Goal: Transaction & Acquisition: Purchase product/service

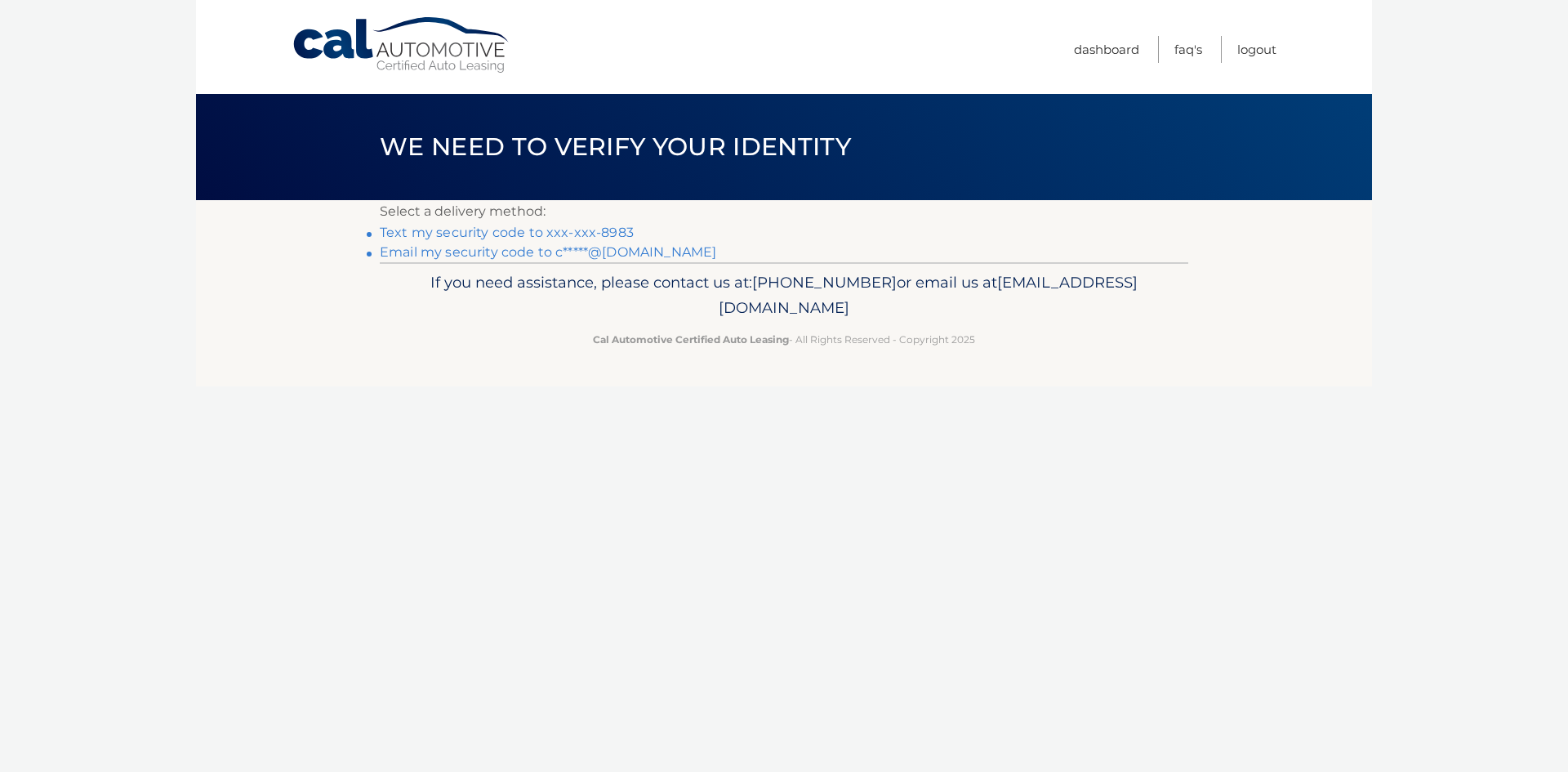
click at [593, 229] on link "Text my security code to xxx-xxx-8983" at bounding box center [506, 232] width 254 height 15
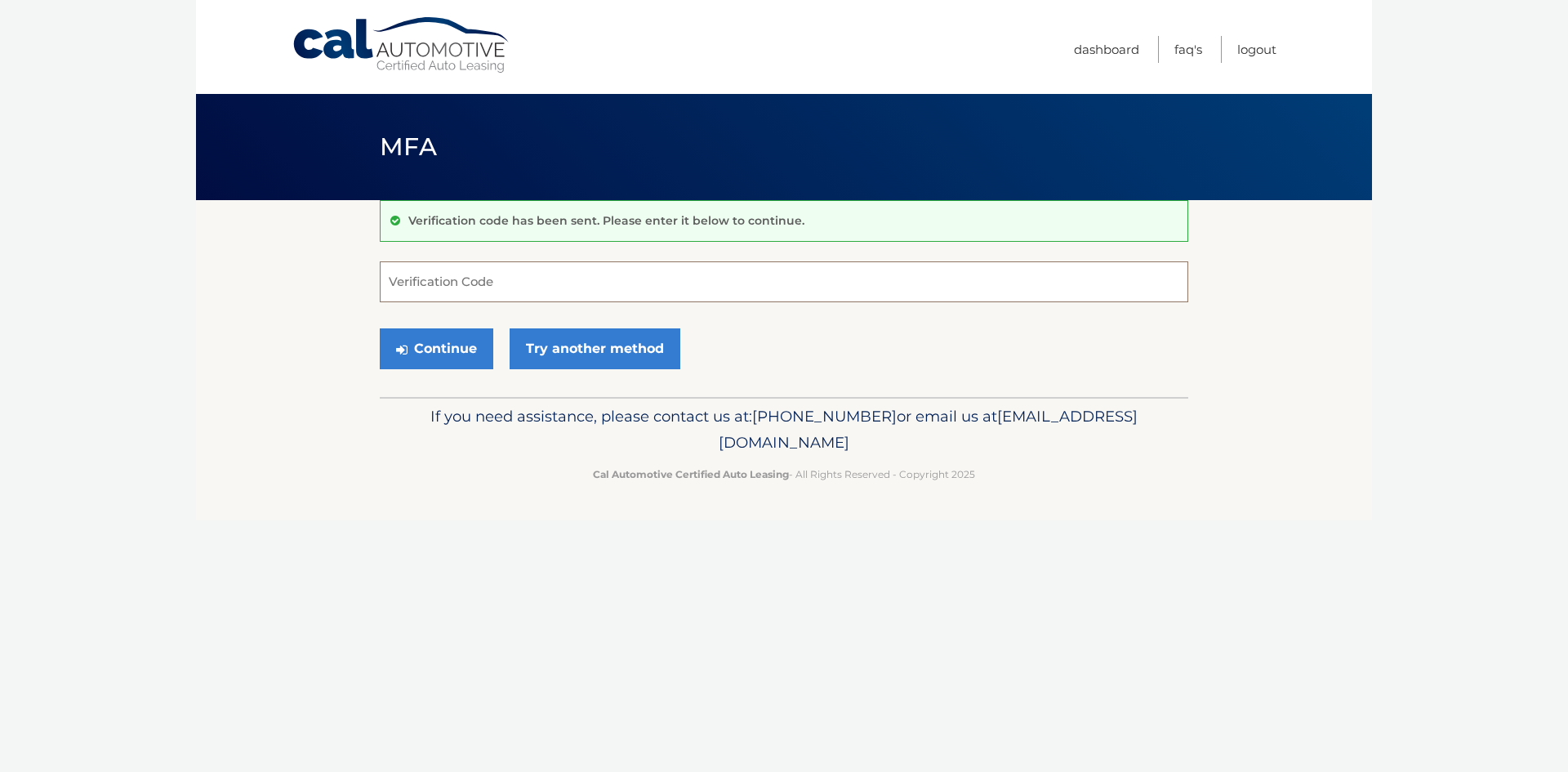
click at [561, 284] on input "Verification Code" at bounding box center [784, 281] width 808 height 41
type input "910336"
click at [471, 343] on button "Continue" at bounding box center [436, 348] width 114 height 41
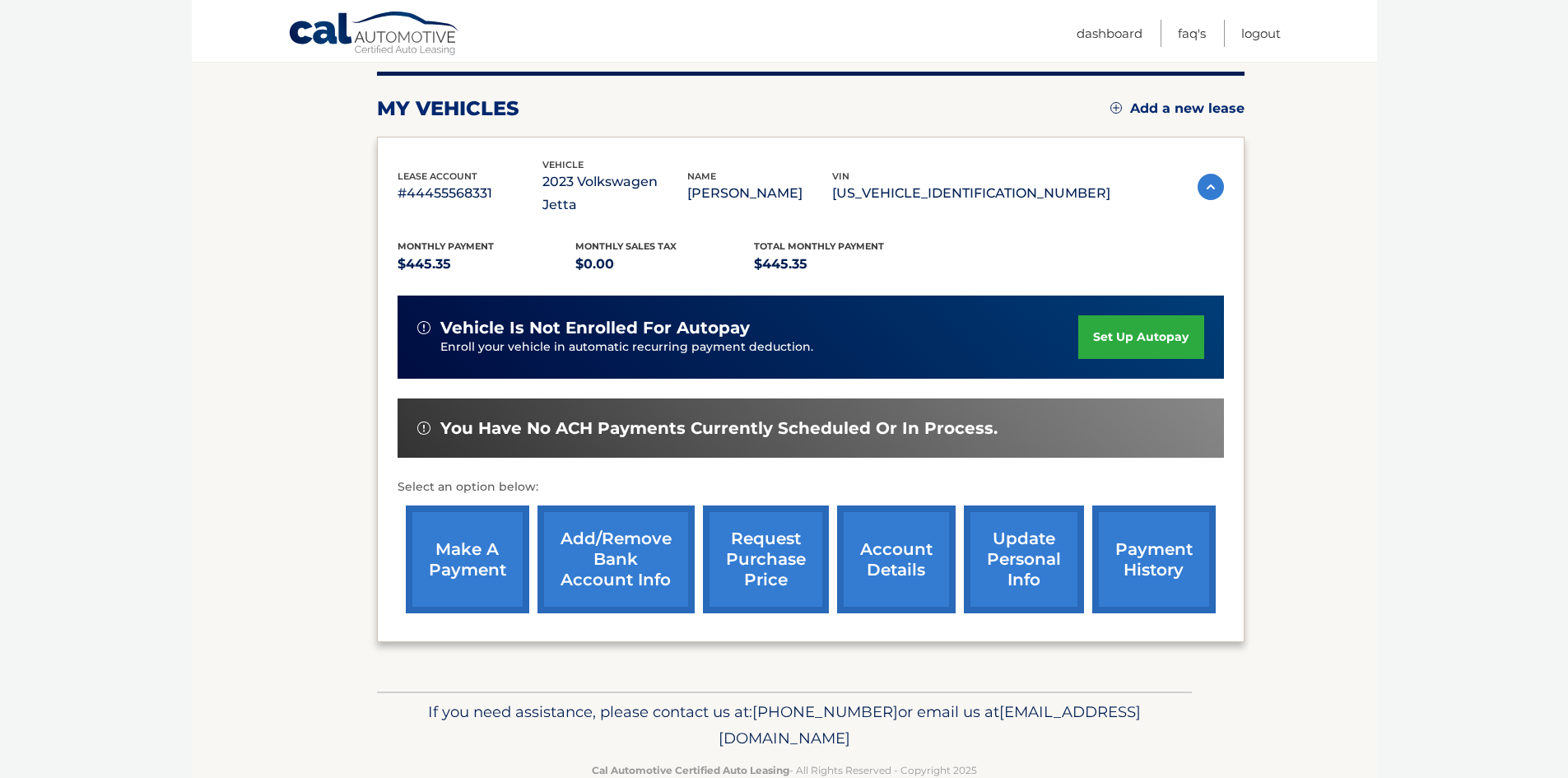
scroll to position [219, 0]
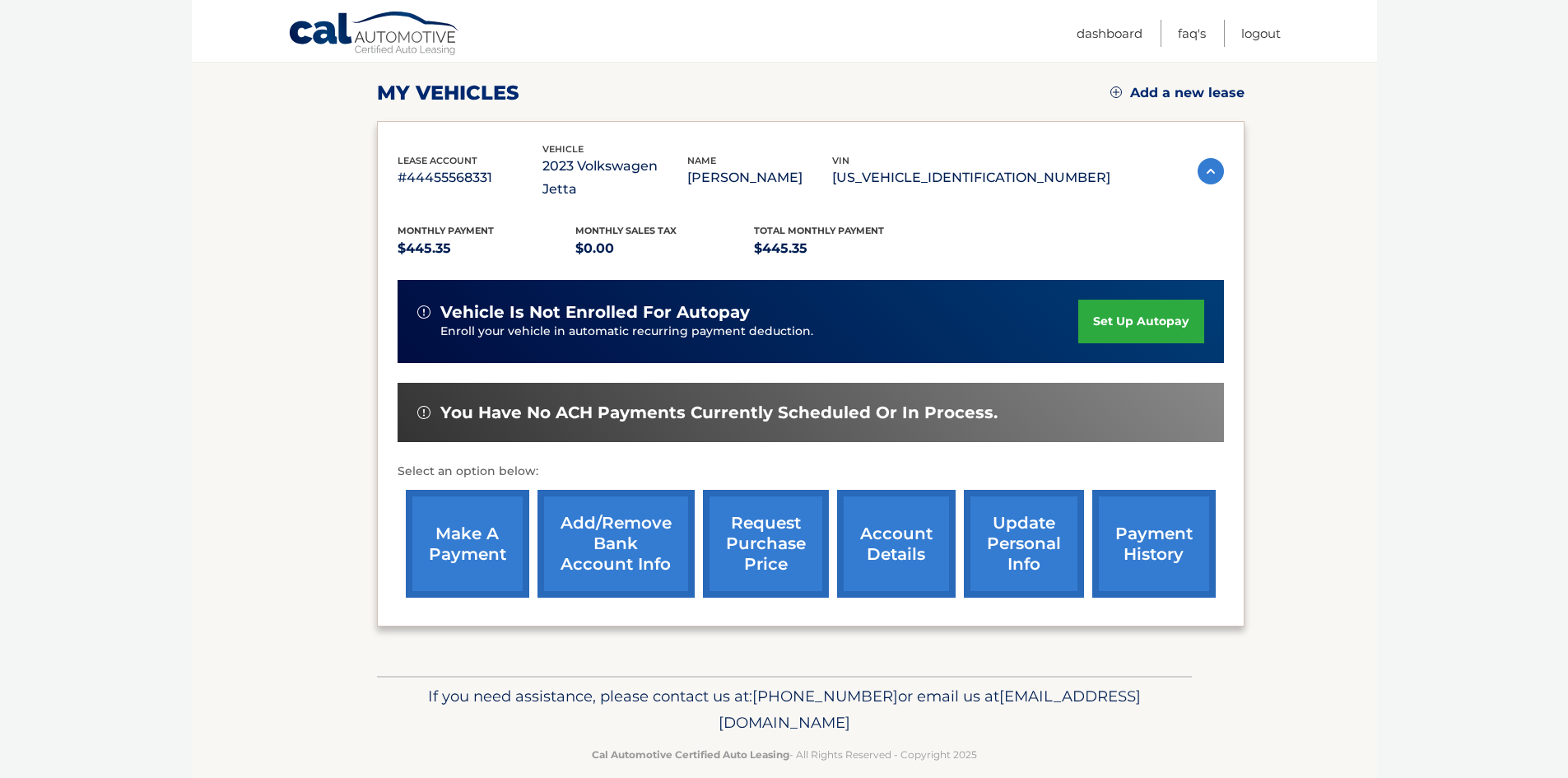
click at [478, 502] on link "make a payment" at bounding box center [466, 543] width 123 height 108
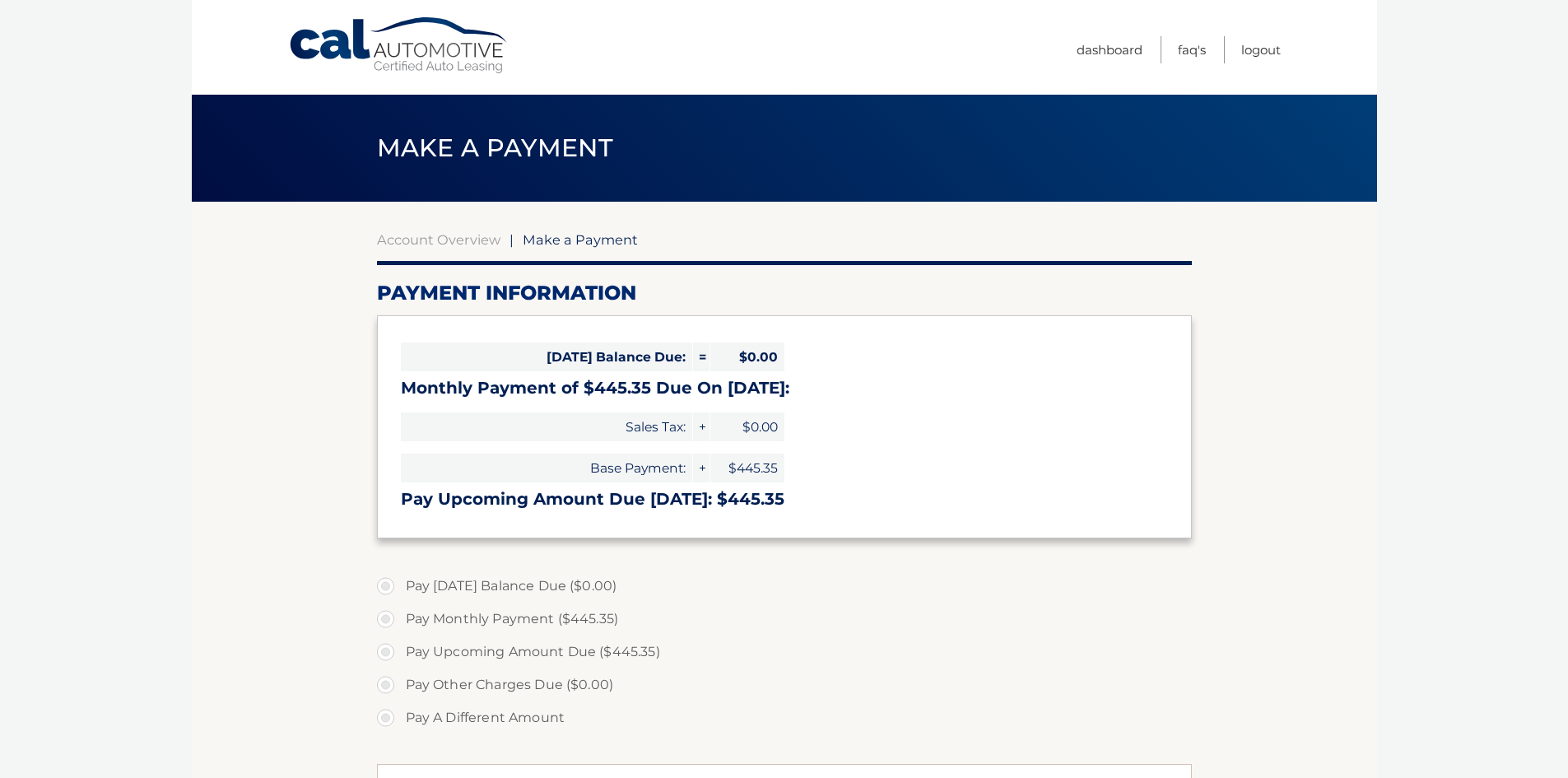
select select "NDFiZDAzYzEtMGE0Ni00NjdkLWJjMzgtZmYwNGM3NGYyMGJk"
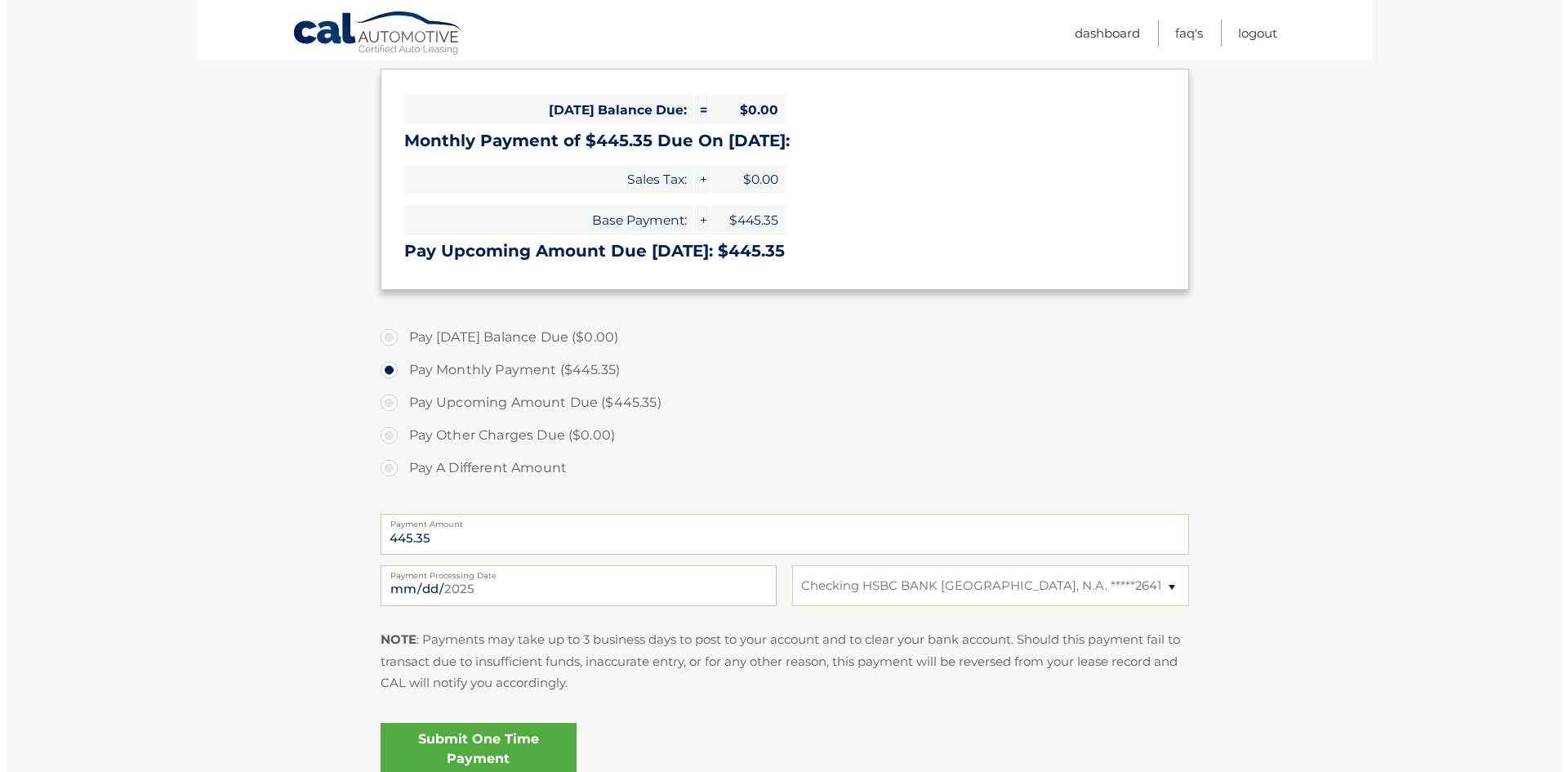
scroll to position [326, 0]
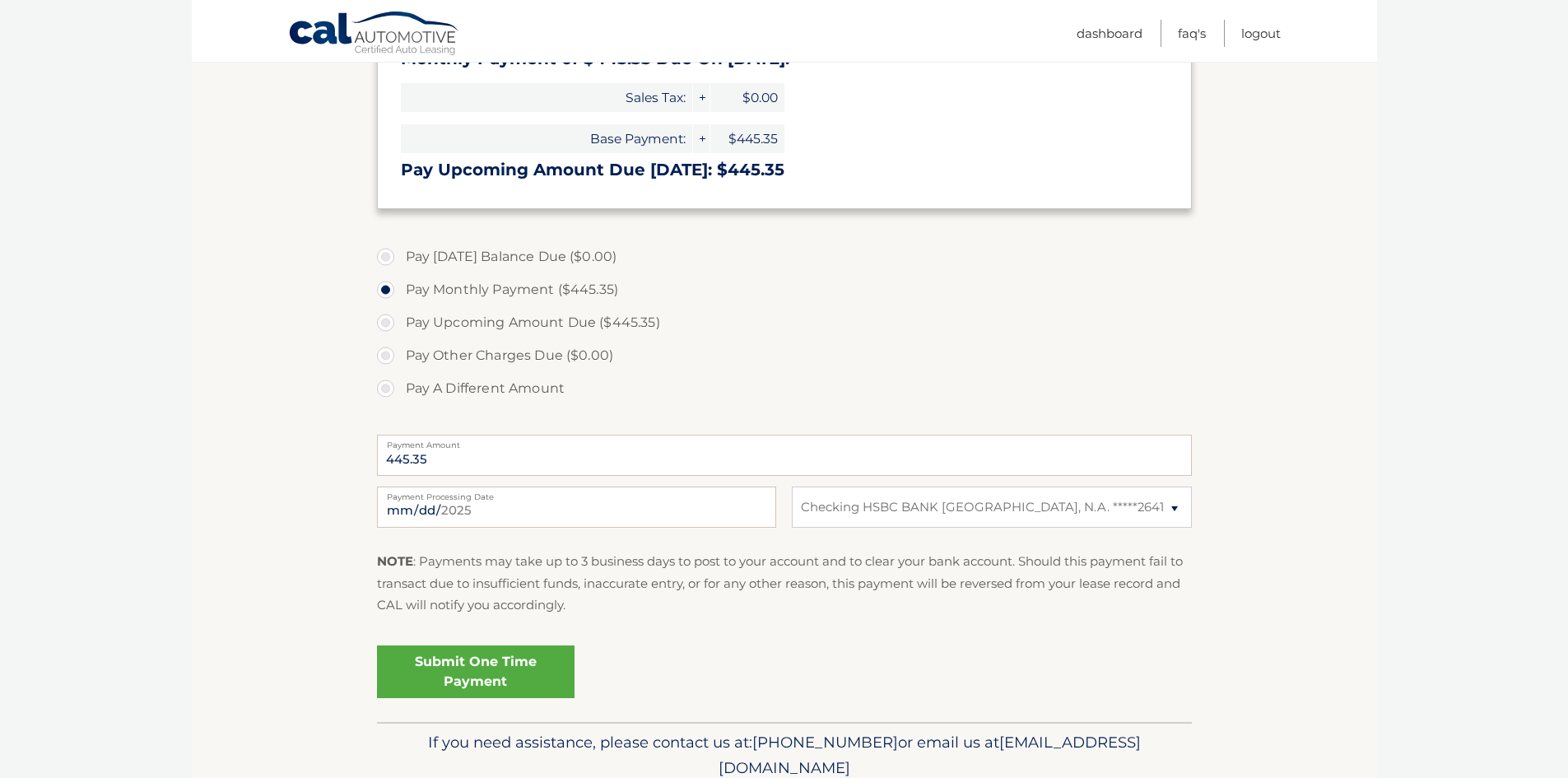
click at [490, 669] on link "Submit One Time Payment" at bounding box center [475, 671] width 197 height 52
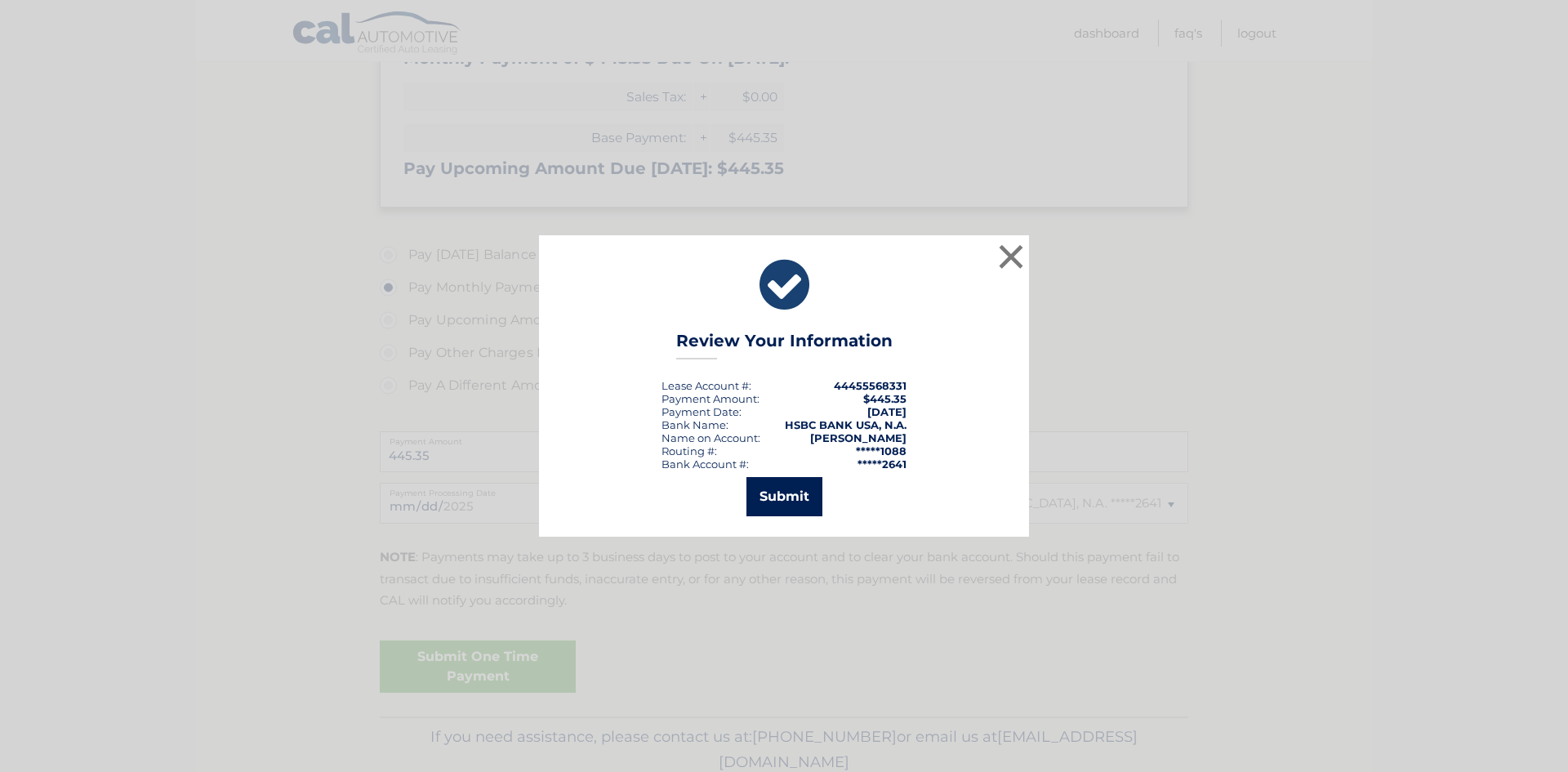
click at [787, 500] on button "Submit" at bounding box center [784, 496] width 76 height 39
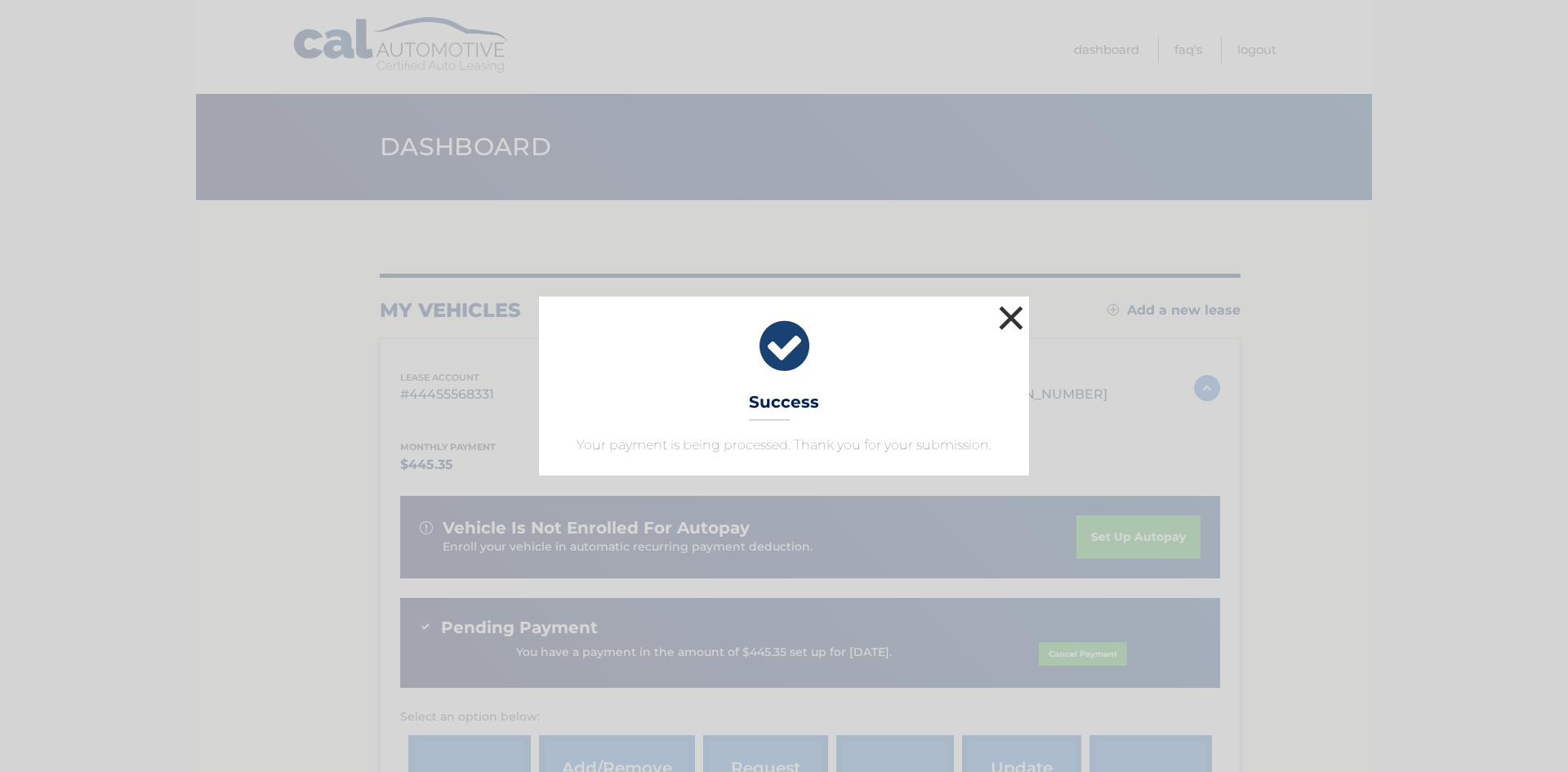
click at [1016, 313] on button "×" at bounding box center [1011, 317] width 33 height 33
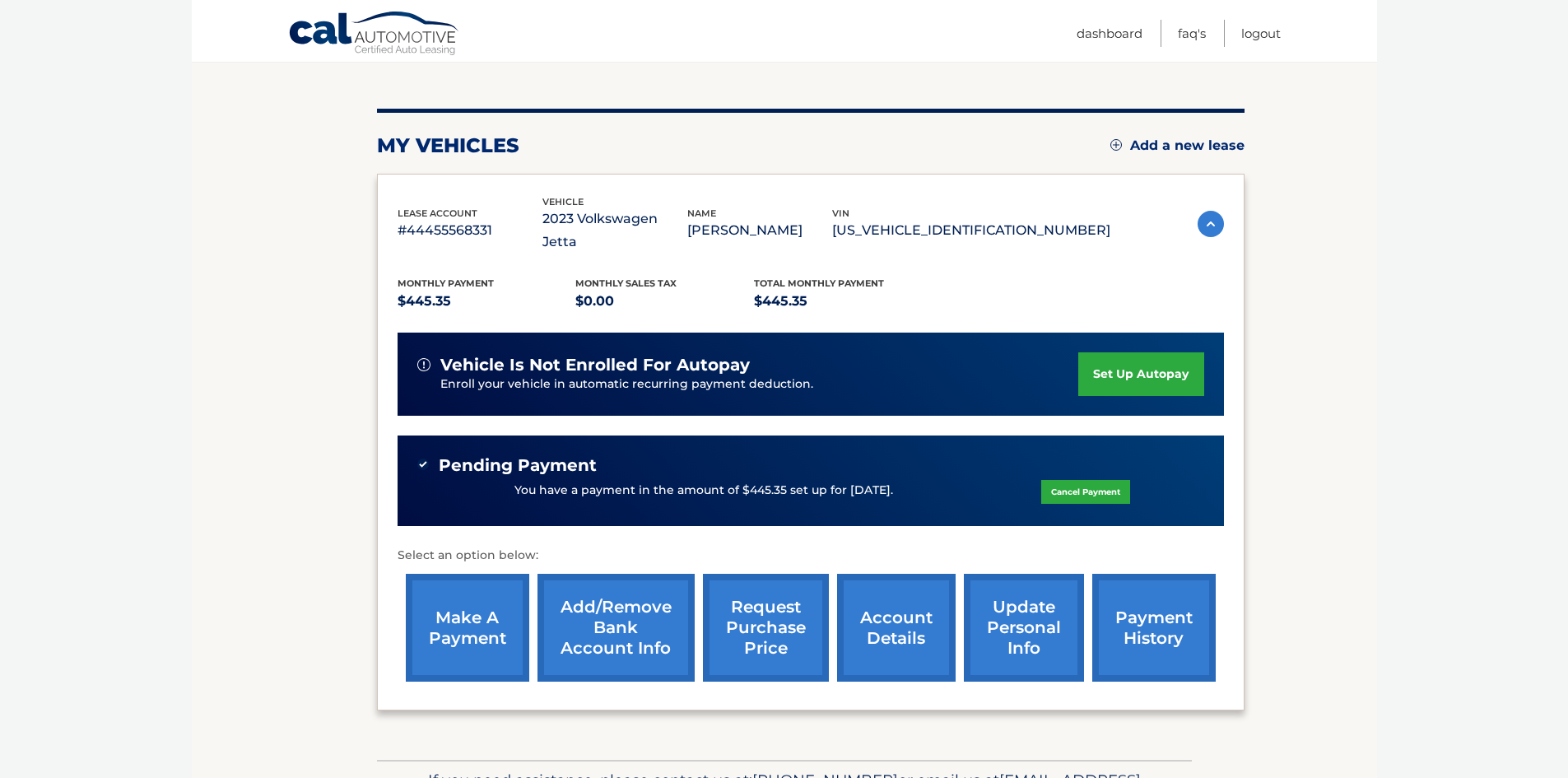
scroll to position [251, 0]
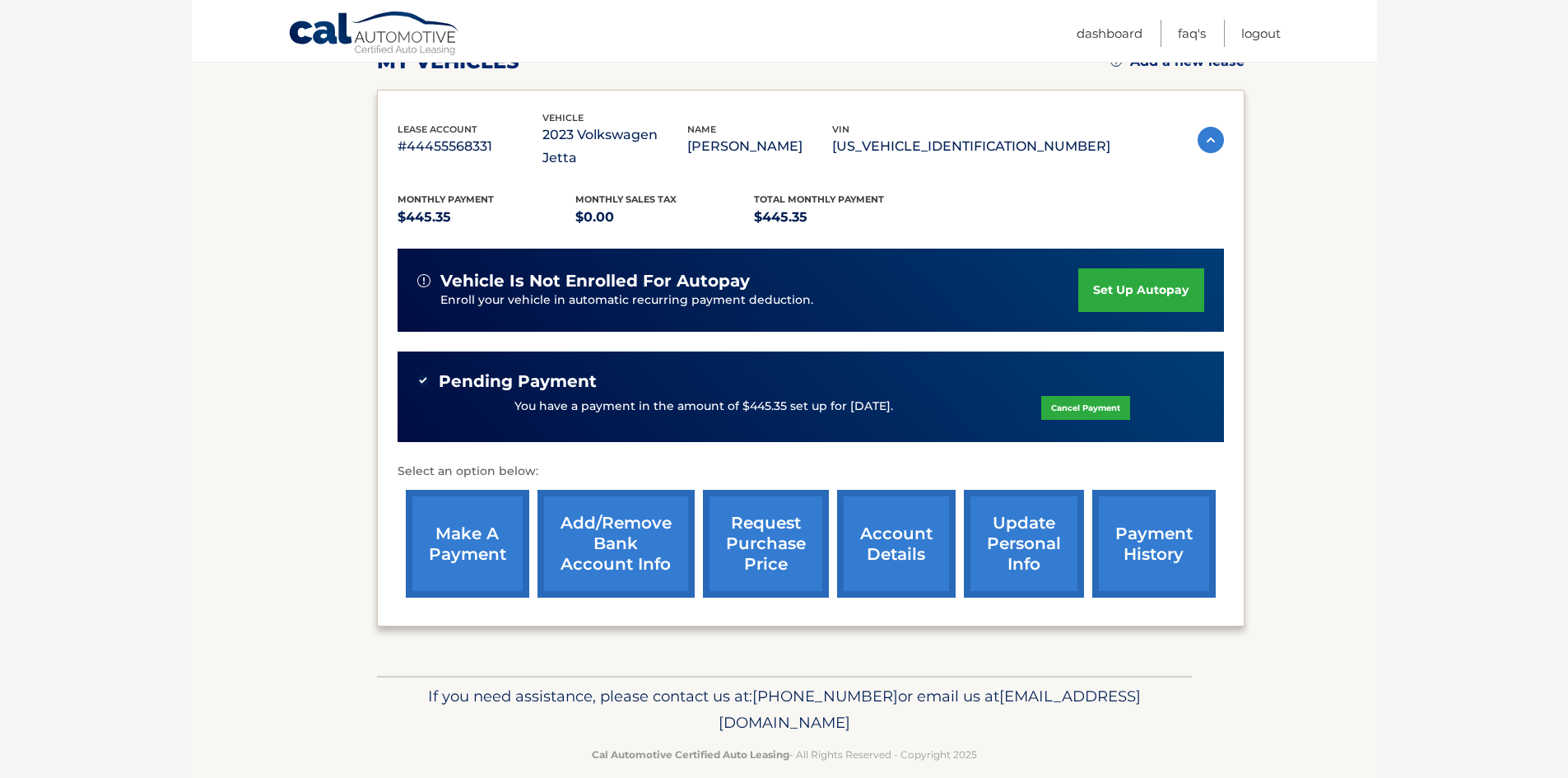
click at [1156, 496] on link "payment history" at bounding box center [1153, 543] width 123 height 108
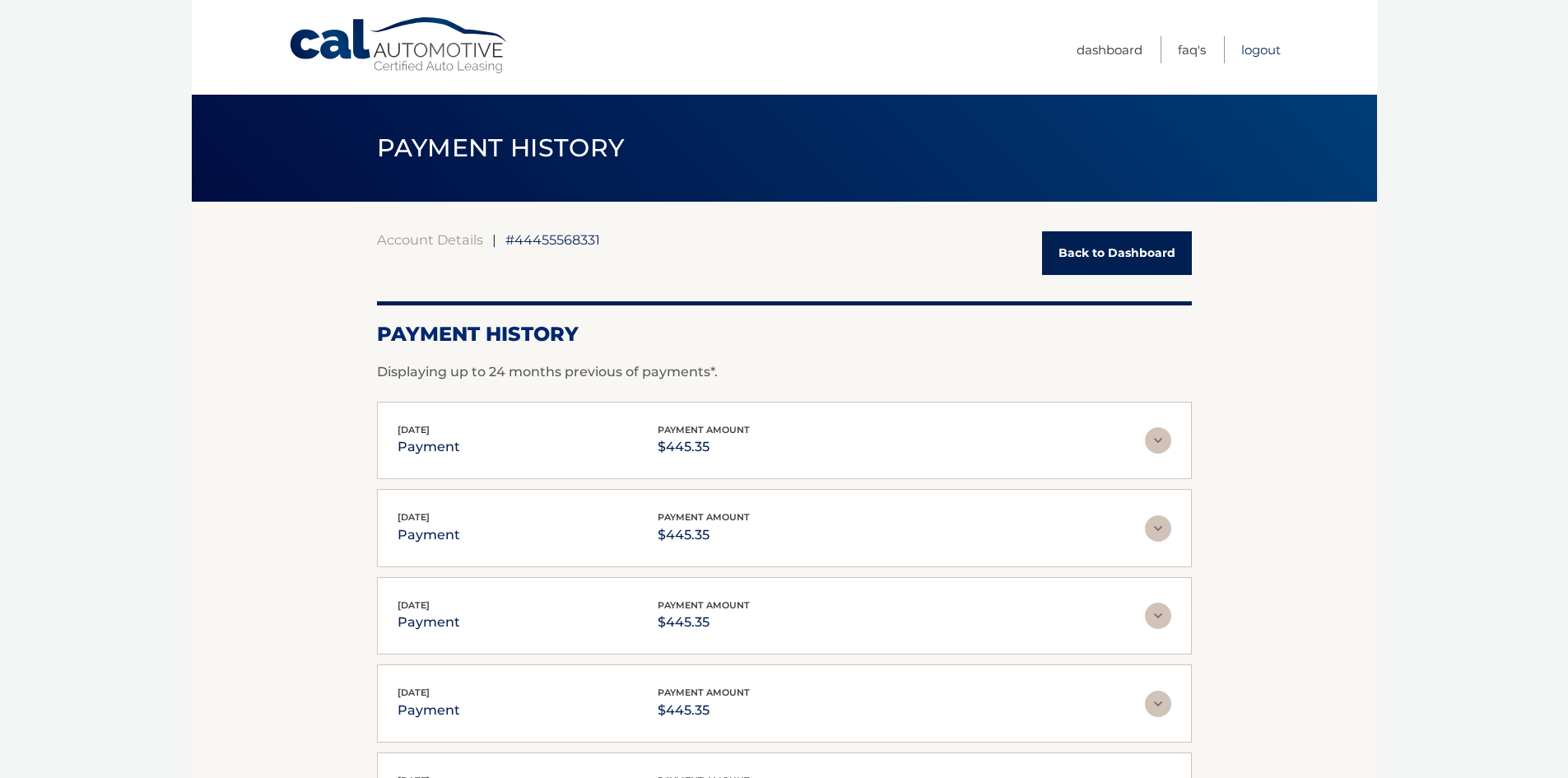
click at [1257, 52] on link "Logout" at bounding box center [1261, 50] width 39 height 27
